Goal: Task Accomplishment & Management: Manage account settings

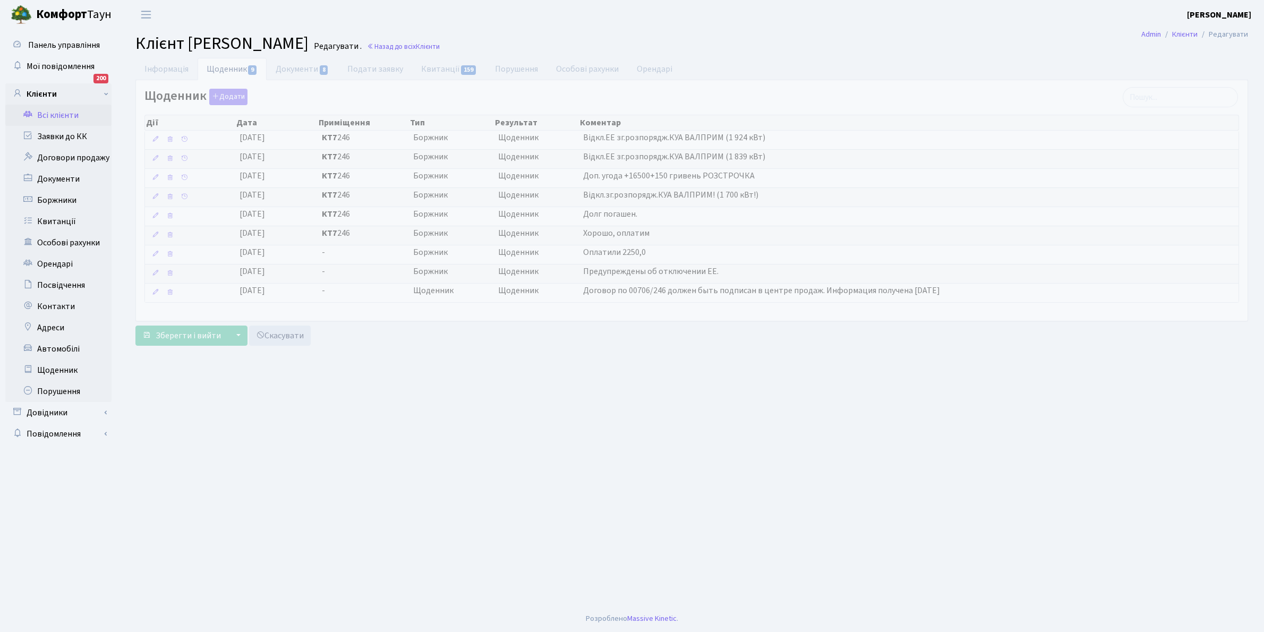
click at [67, 112] on link "Всі клієнти" at bounding box center [58, 115] width 106 height 21
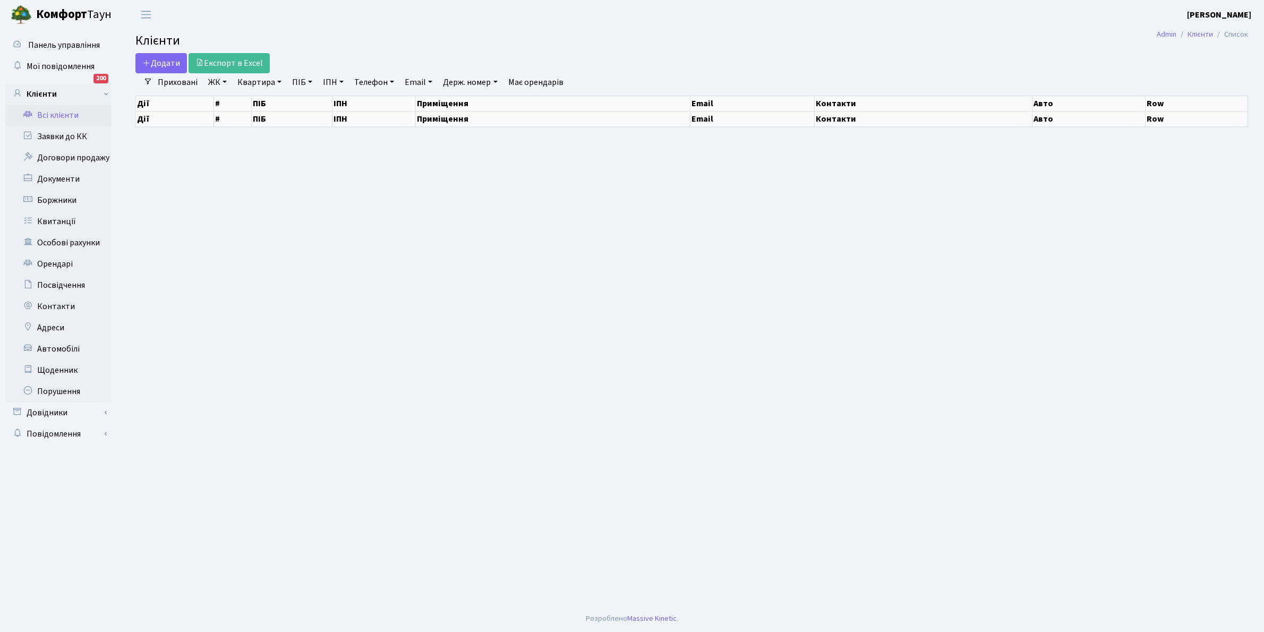
select select "25"
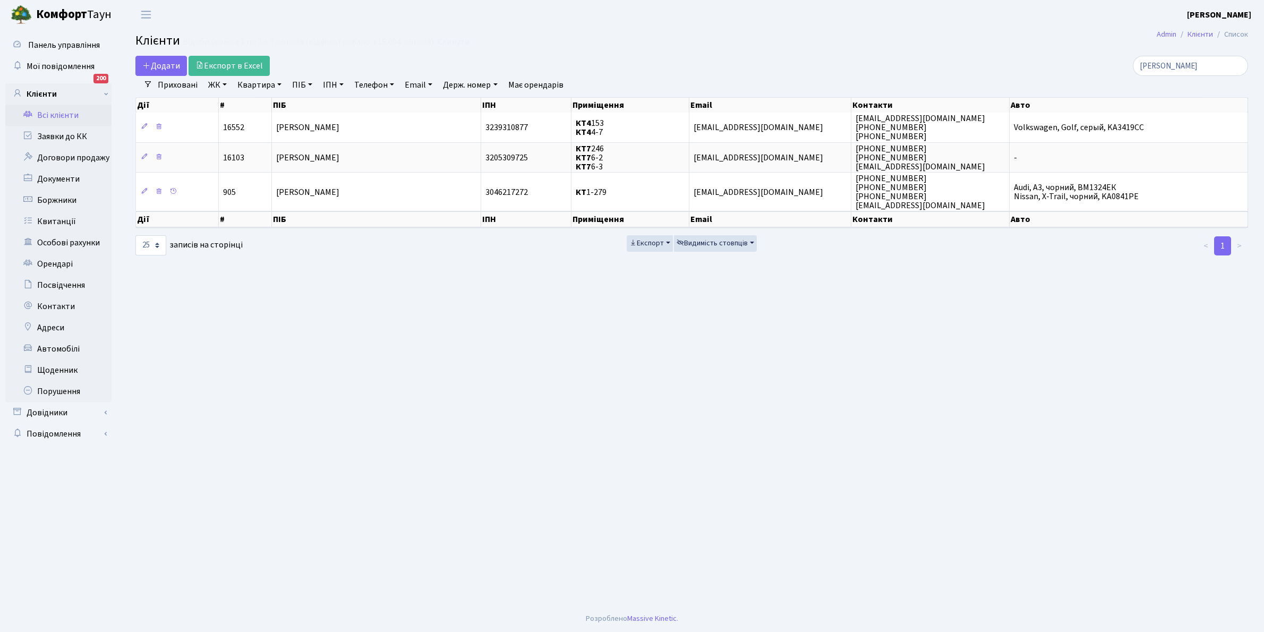
click at [279, 85] on link "Квартира" at bounding box center [259, 85] width 53 height 18
type input "7-107"
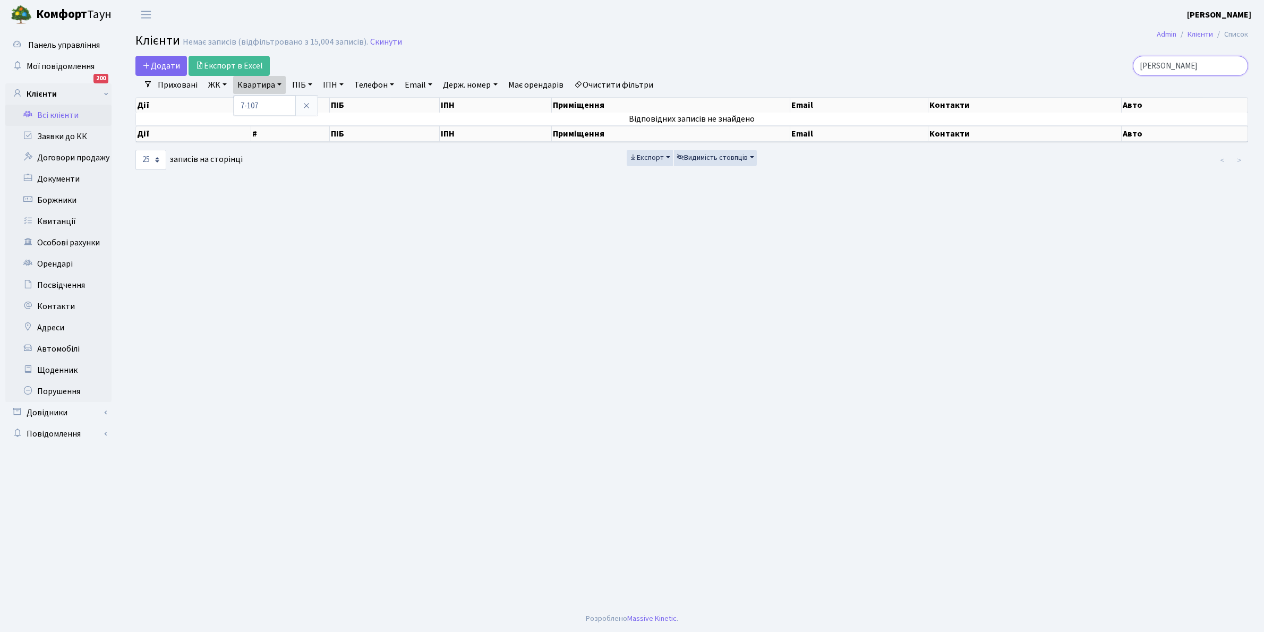
click at [1203, 65] on input "[PERSON_NAME]" at bounding box center [1189, 66] width 115 height 20
type input "г"
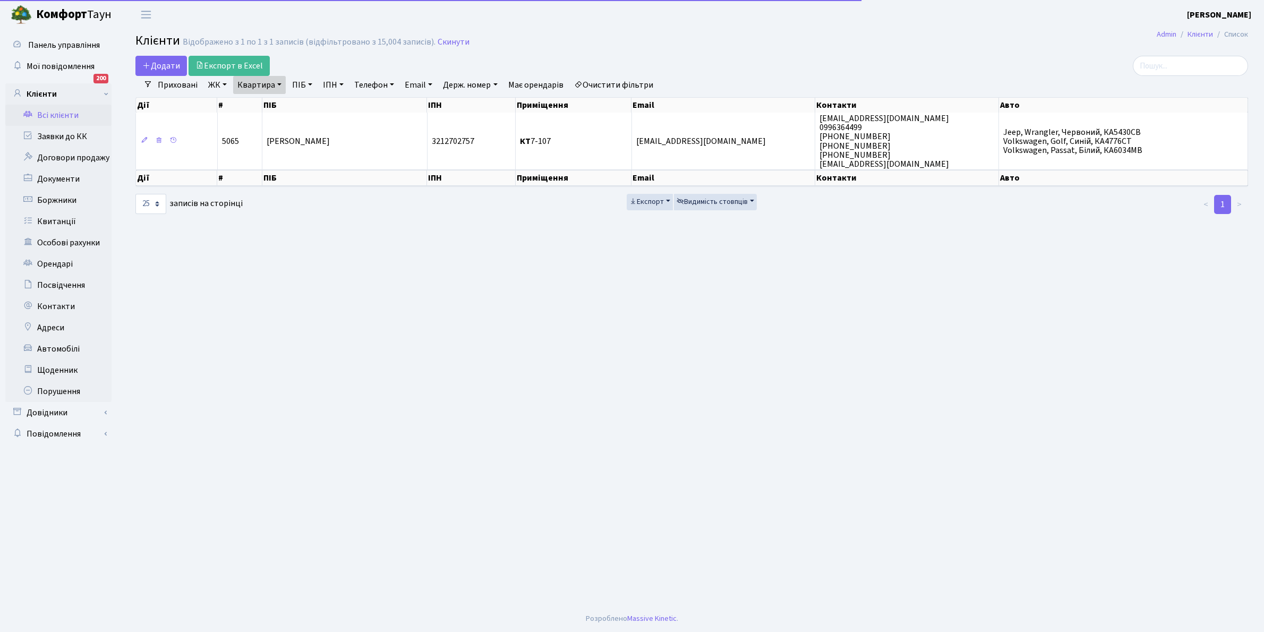
click at [226, 81] on link "ЖК" at bounding box center [217, 85] width 27 height 18
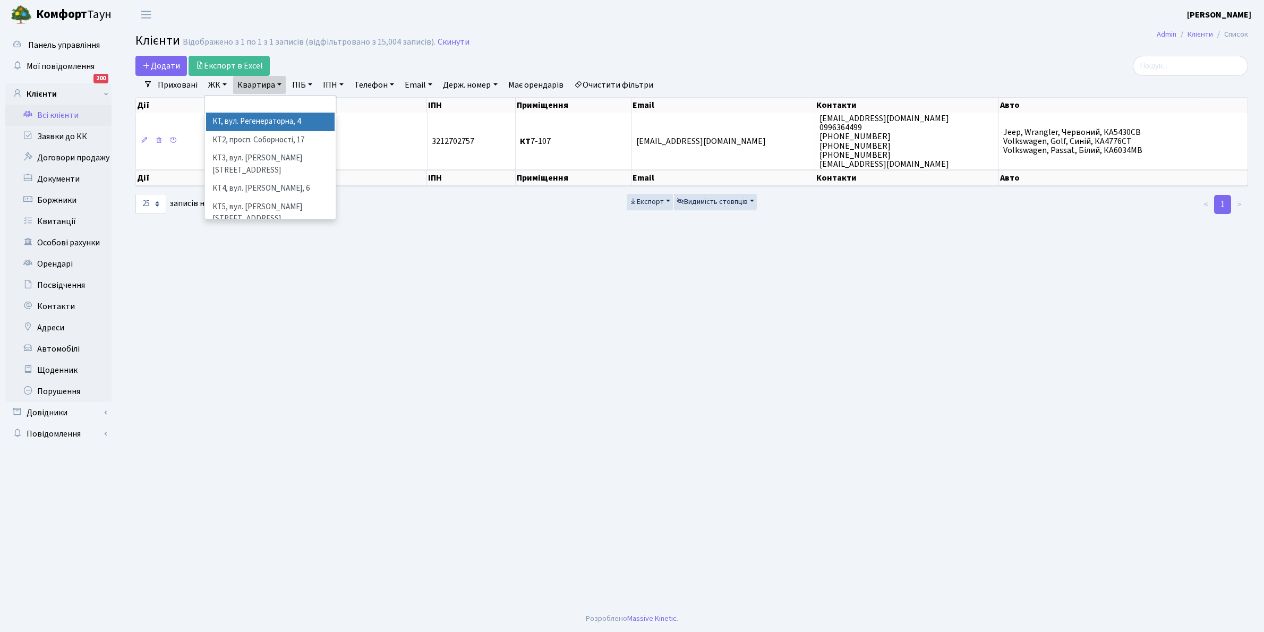
click at [237, 123] on li "КТ, вул. Регенераторна, 4" at bounding box center [270, 122] width 128 height 19
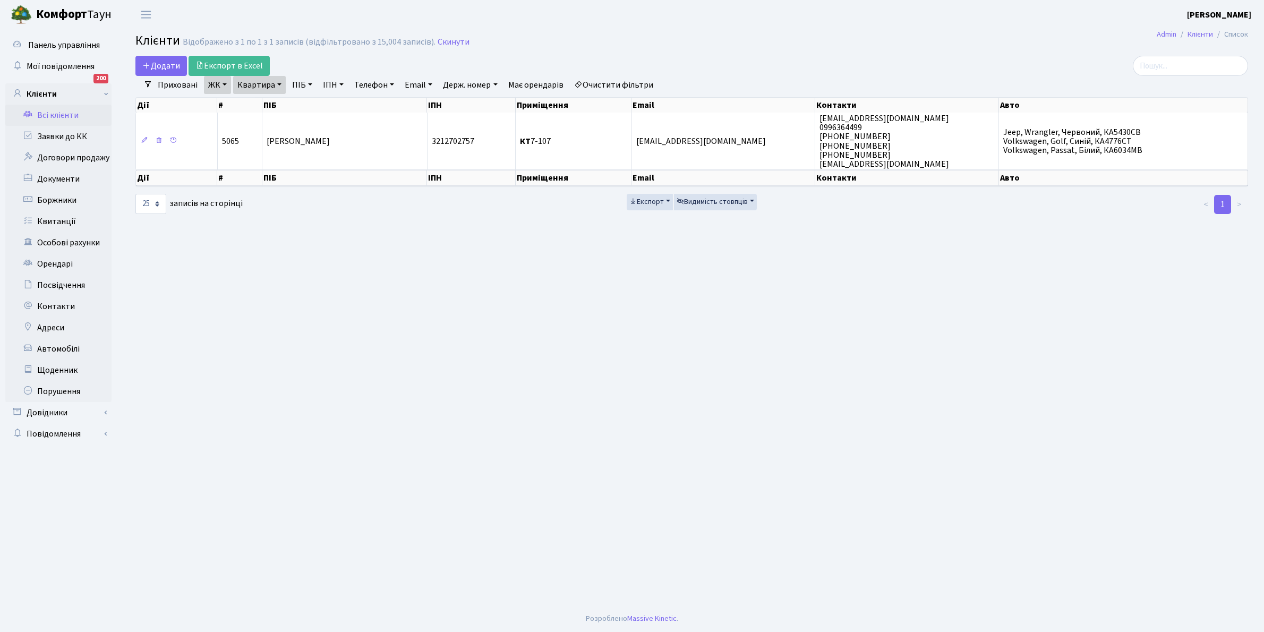
click at [279, 85] on link "Квартира" at bounding box center [259, 85] width 53 height 18
click at [272, 107] on input "7-107" at bounding box center [265, 106] width 62 height 20
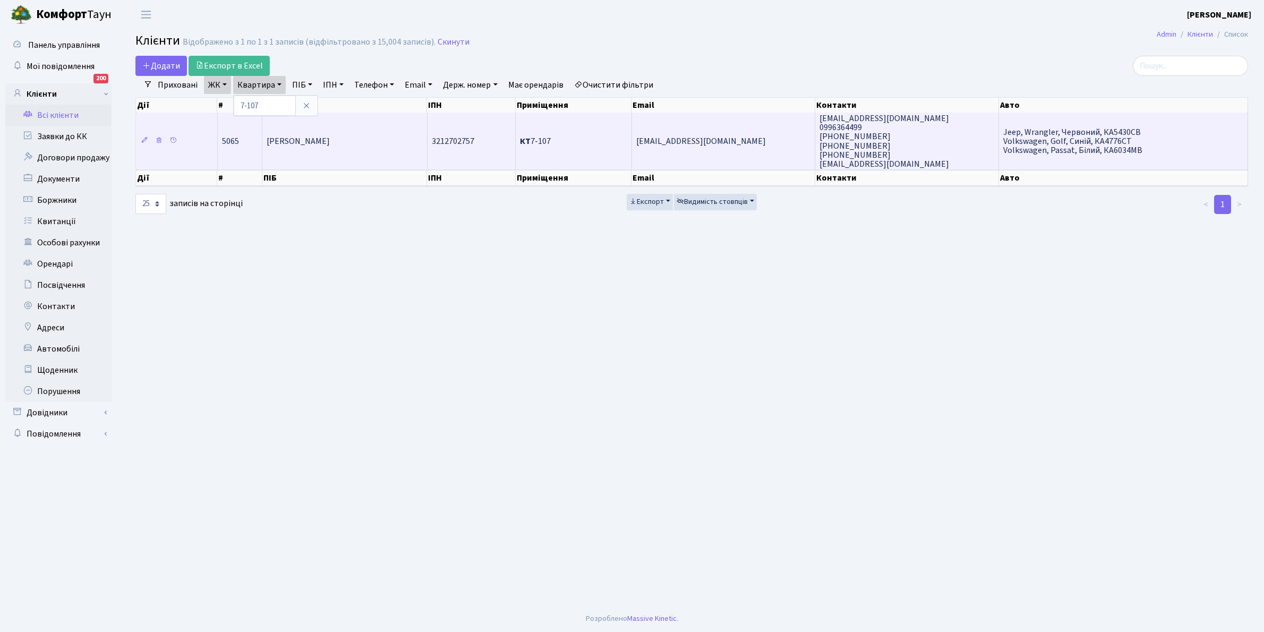
click at [365, 144] on td "[PERSON_NAME]" at bounding box center [344, 141] width 165 height 57
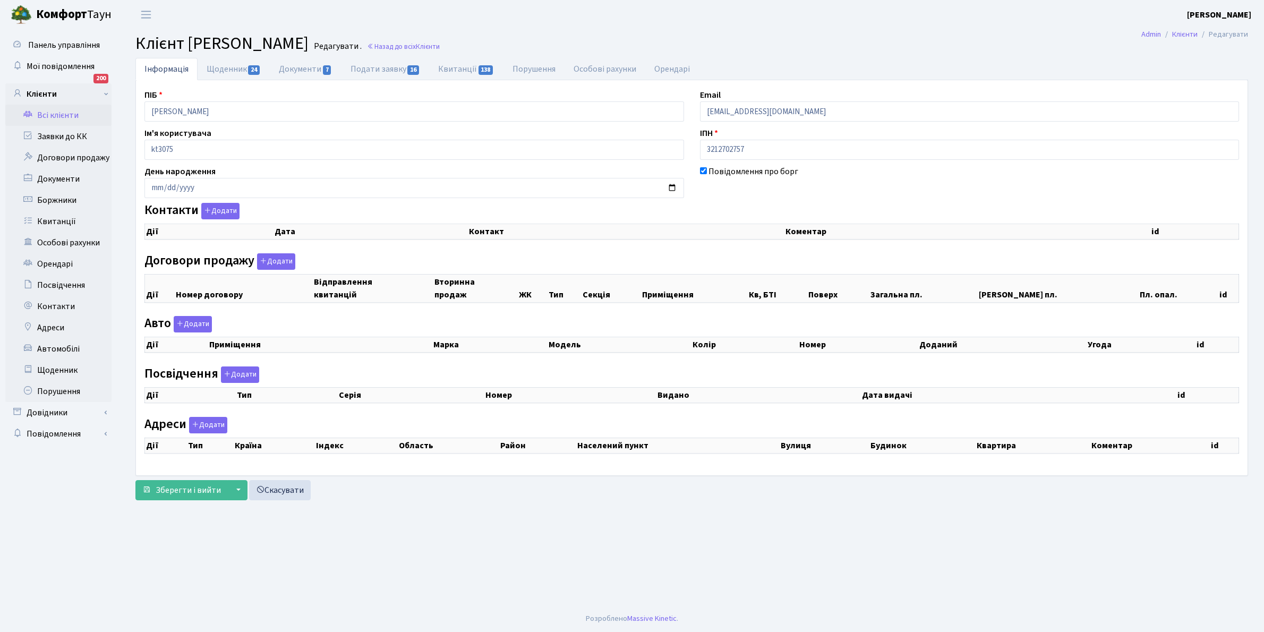
checkbox input "true"
select select "25"
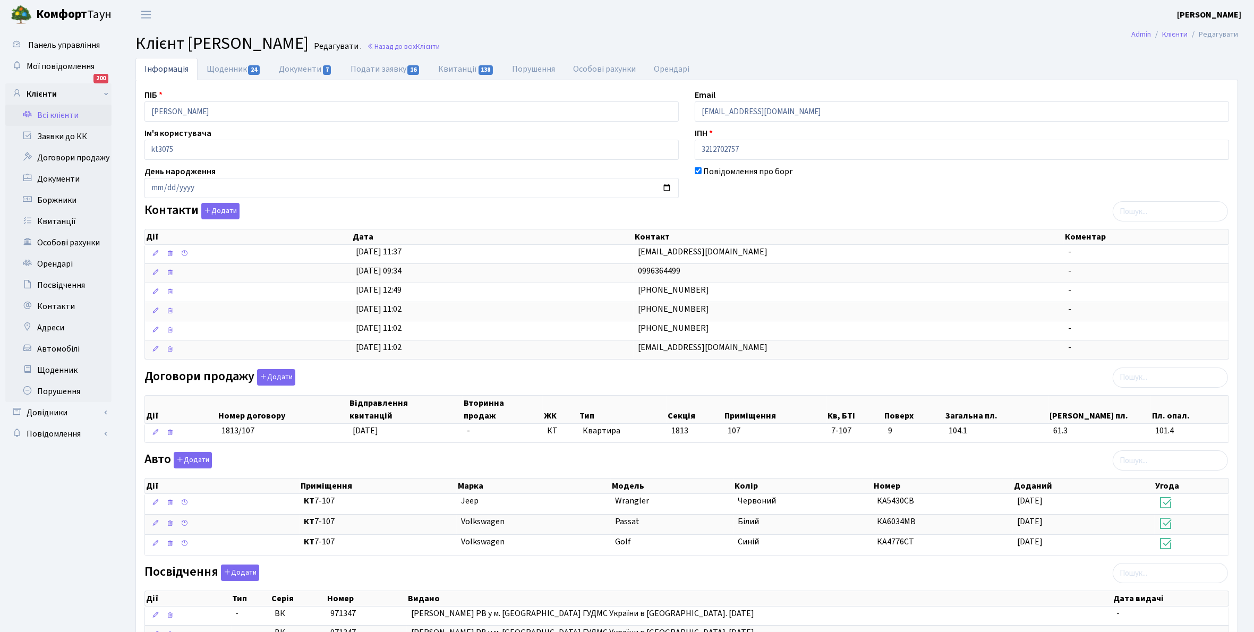
click at [57, 113] on link "Всі клієнти" at bounding box center [58, 115] width 106 height 21
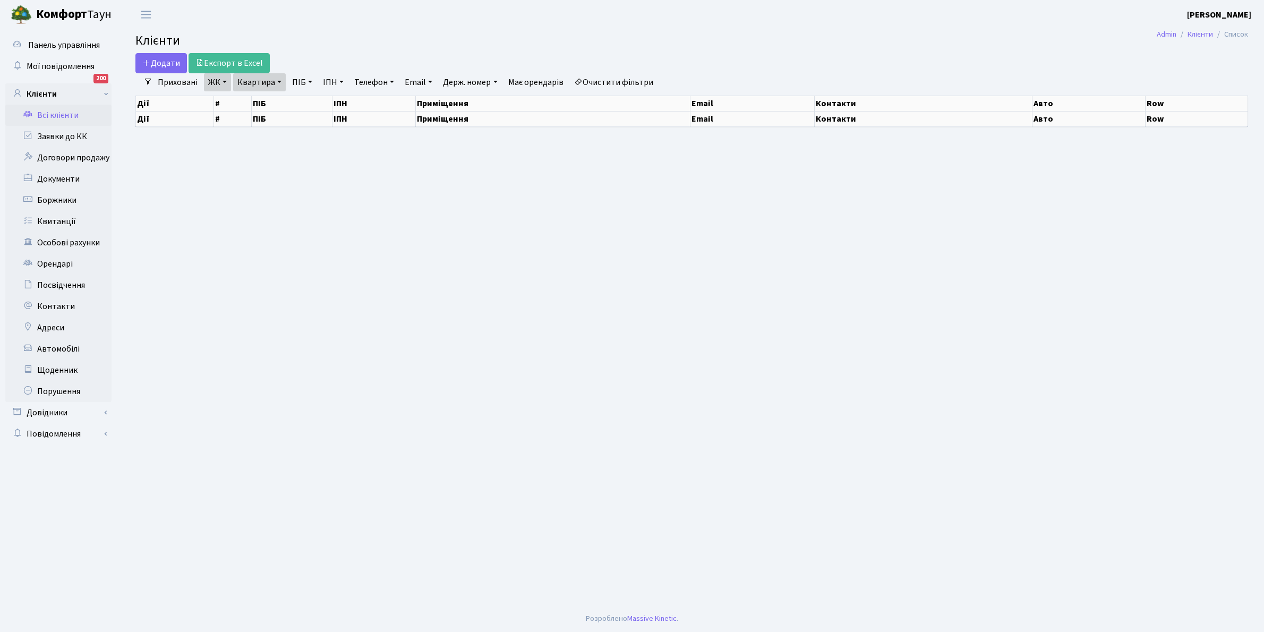
select select "25"
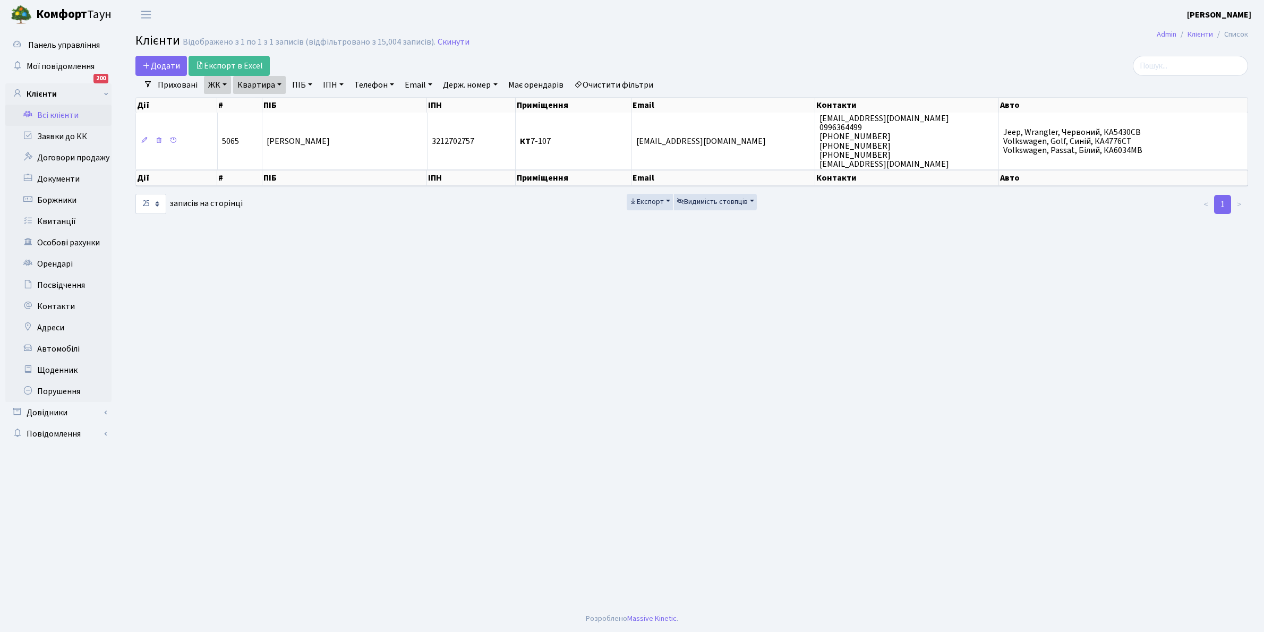
click at [623, 87] on link "Очистити фільтри" at bounding box center [614, 85] width 88 height 18
